Goal: Check status: Check status

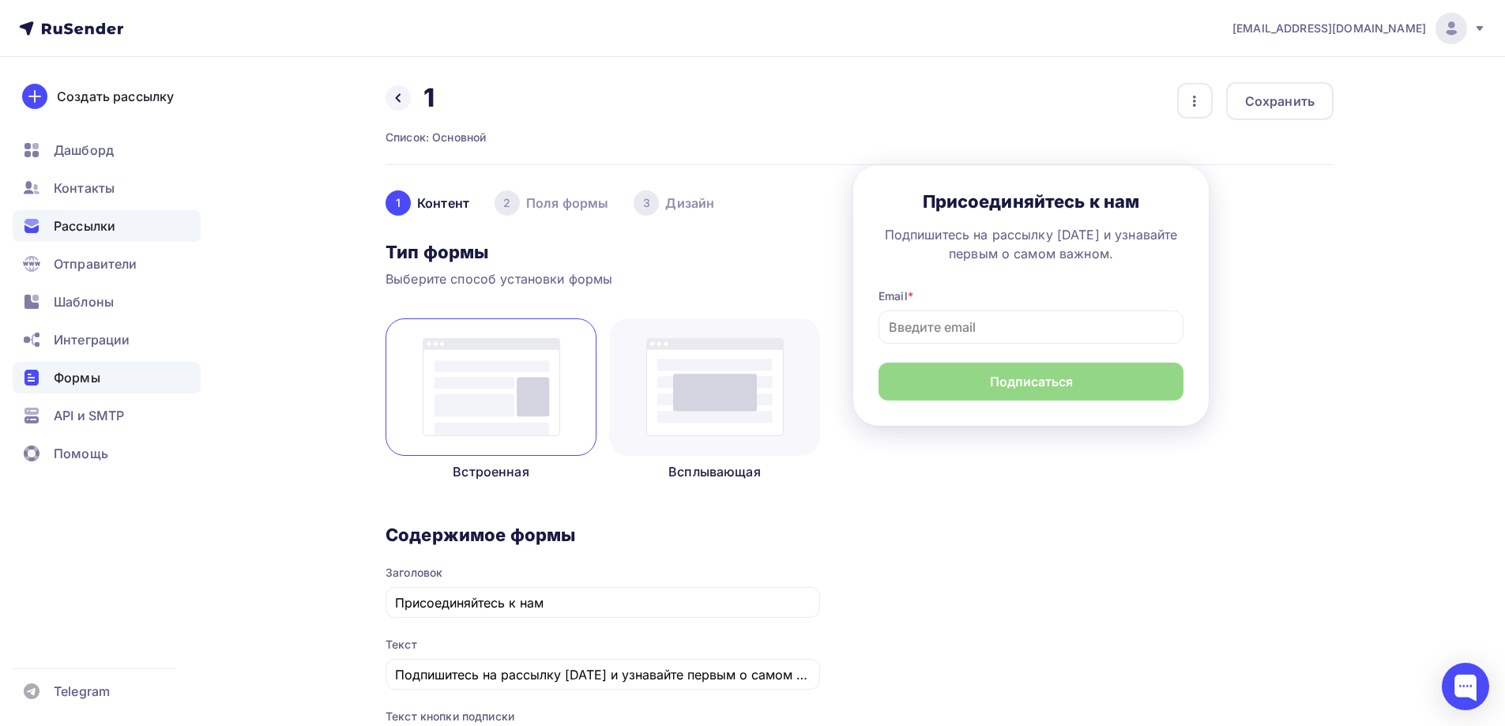
click at [113, 223] on span "Рассылки" at bounding box center [85, 225] width 62 height 19
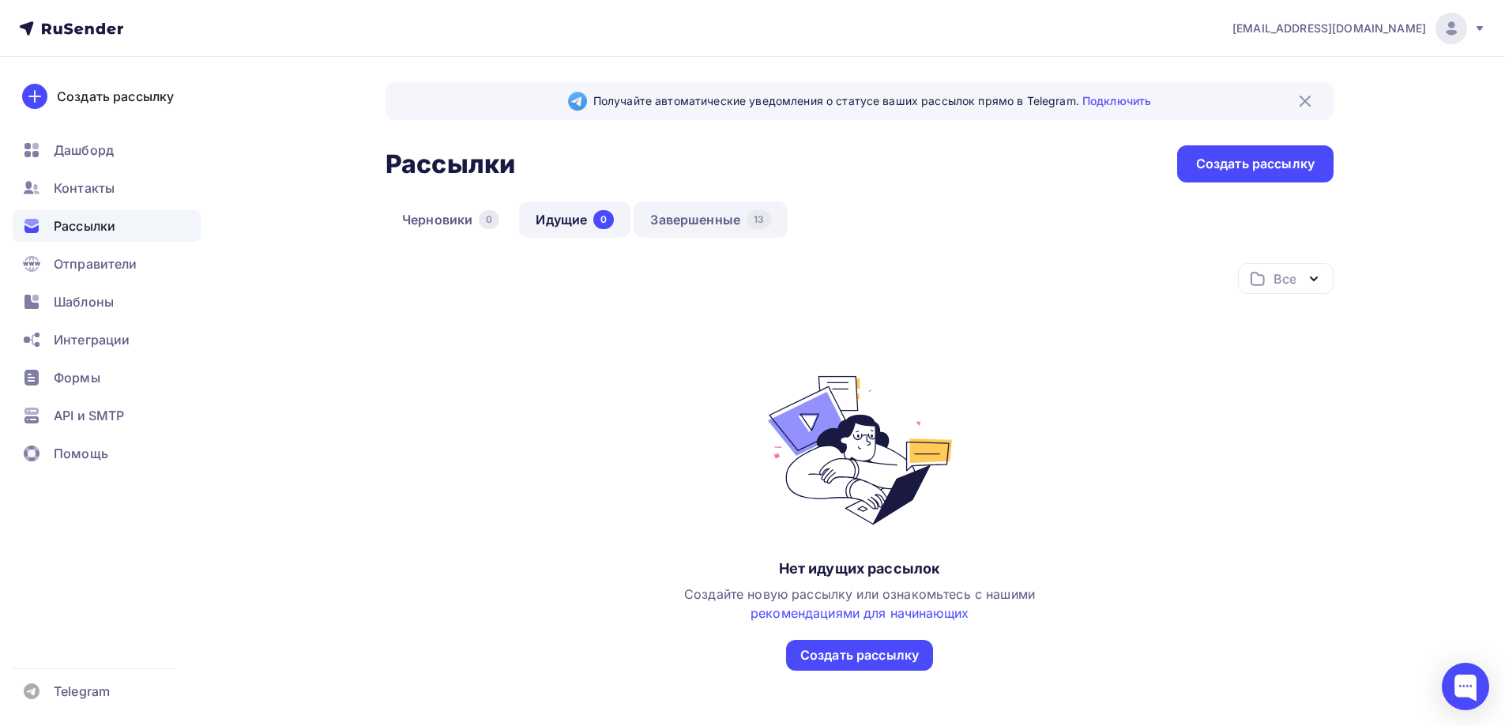
click at [706, 216] on link "Завершенные 13" at bounding box center [711, 219] width 154 height 36
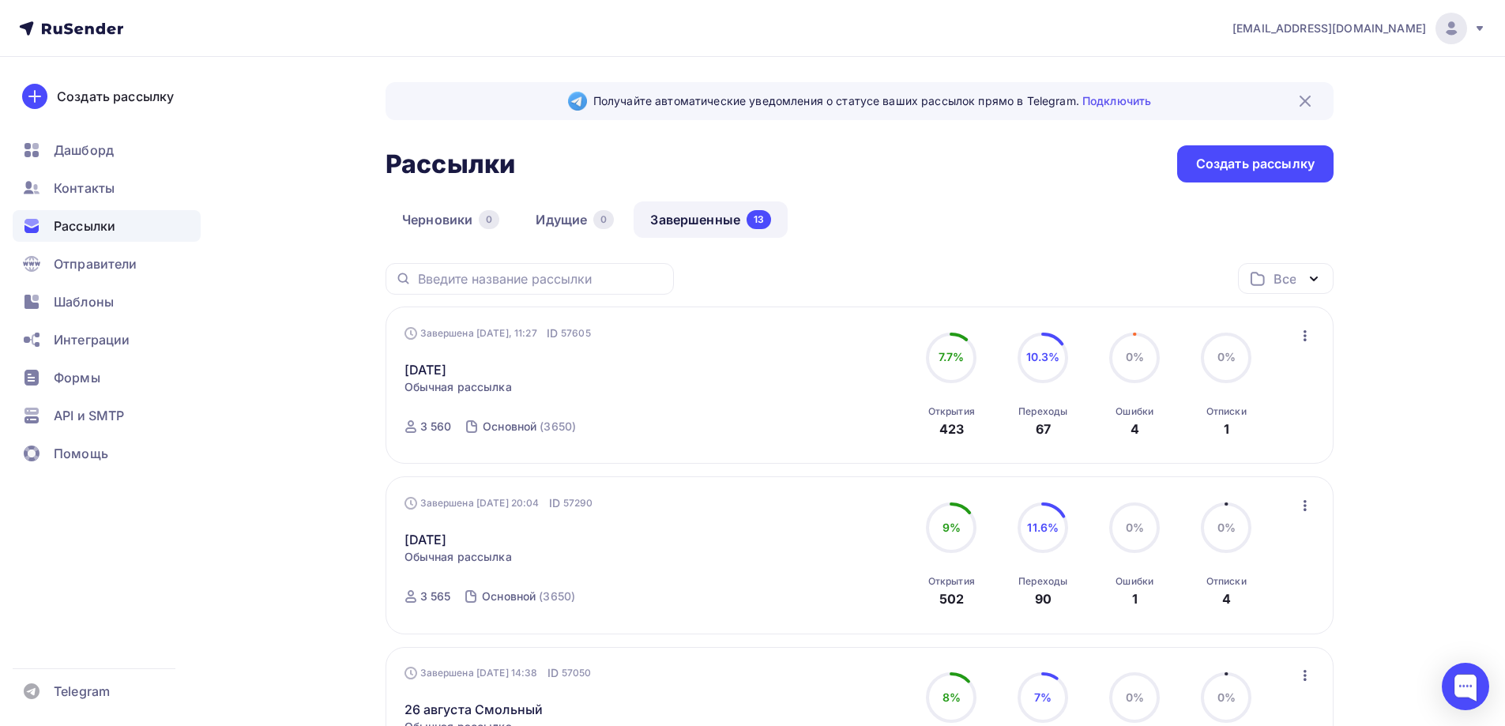
click at [496, 394] on span "Обычная рассылка" at bounding box center [458, 387] width 107 height 16
click at [446, 372] on link "[DATE]" at bounding box center [426, 369] width 43 height 19
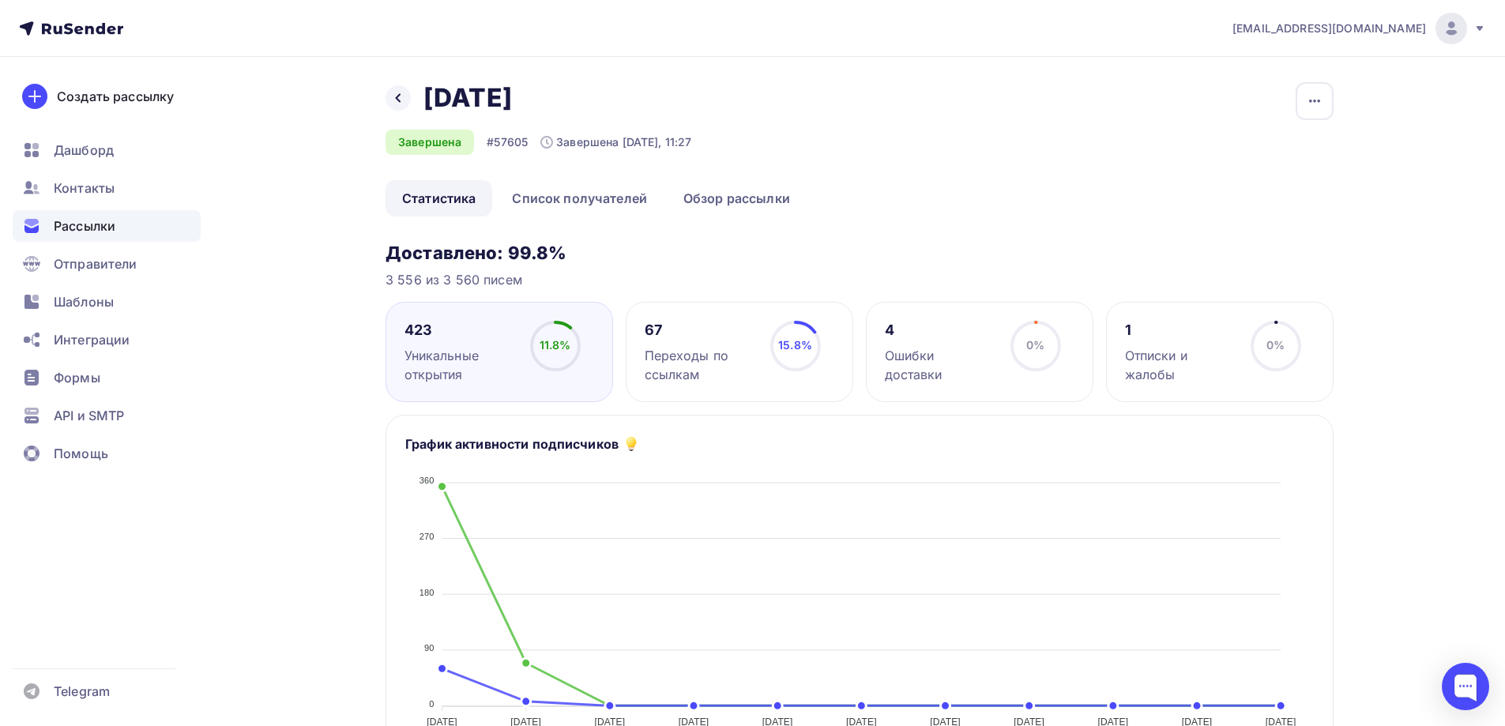
click at [932, 341] on div "4 Ошибки доставки" at bounding box center [940, 352] width 111 height 63
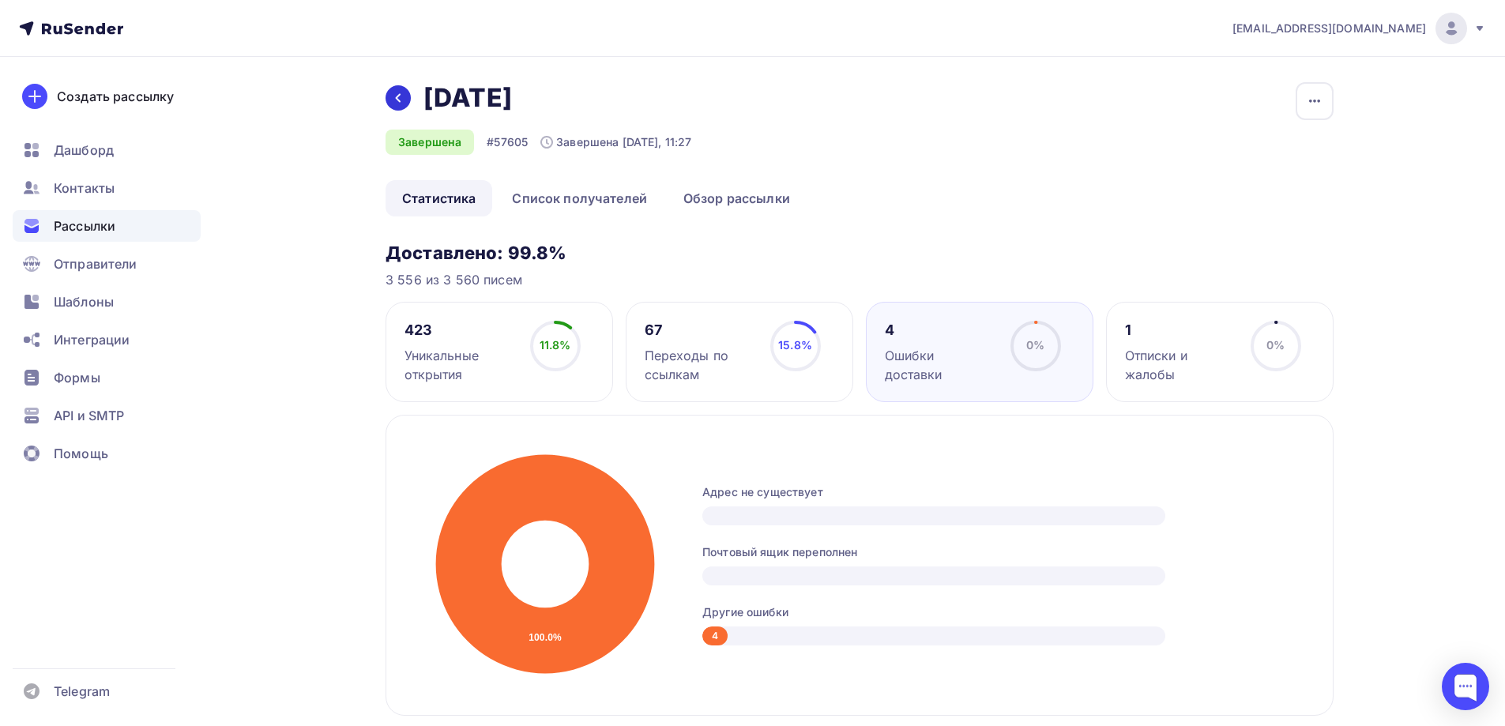
click at [403, 93] on icon at bounding box center [398, 98] width 13 height 13
